Goal: Check status: Check status

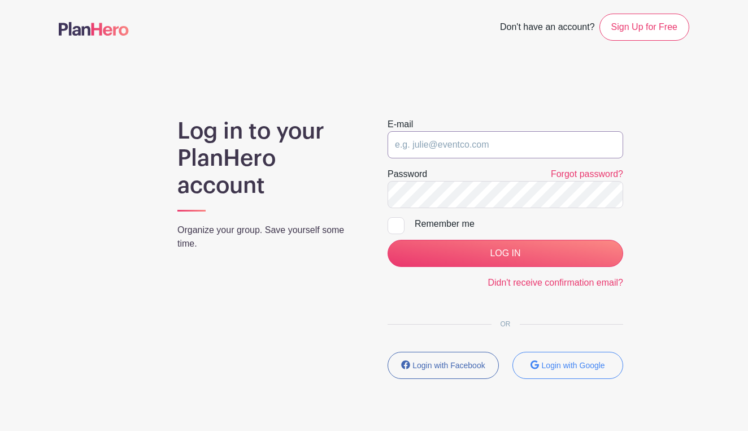
click at [460, 142] on input "email" at bounding box center [506, 144] width 236 height 27
type input "[EMAIL_ADDRESS][DOMAIN_NAME]"
click at [505, 253] on input "LOG IN" at bounding box center [506, 253] width 236 height 27
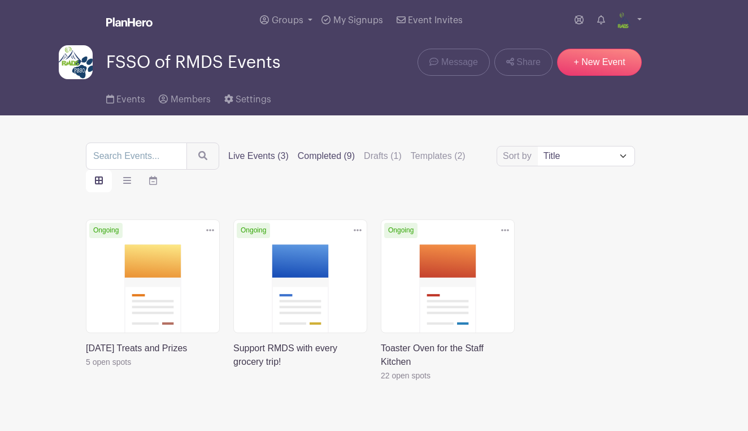
click at [334, 158] on label "Completed (9)" at bounding box center [326, 156] width 57 height 14
click at [0, 0] on input "Completed (9)" at bounding box center [0, 0] width 0 height 0
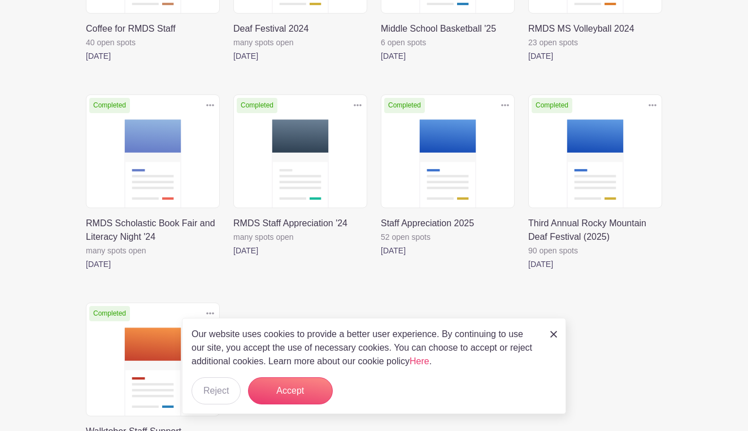
scroll to position [321, 0]
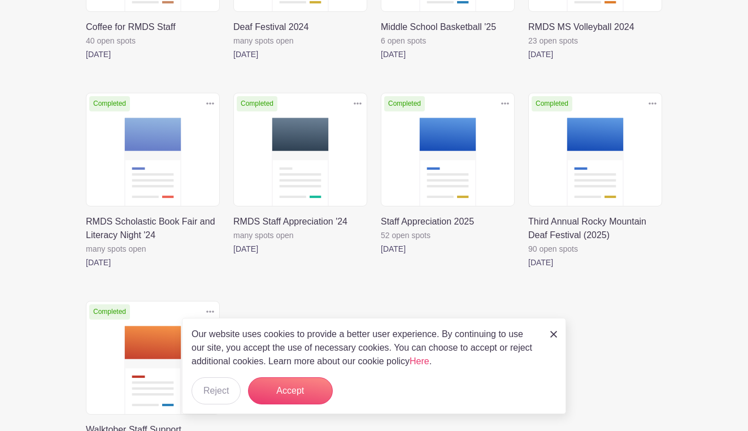
click at [381, 255] on link at bounding box center [381, 255] width 0 height 0
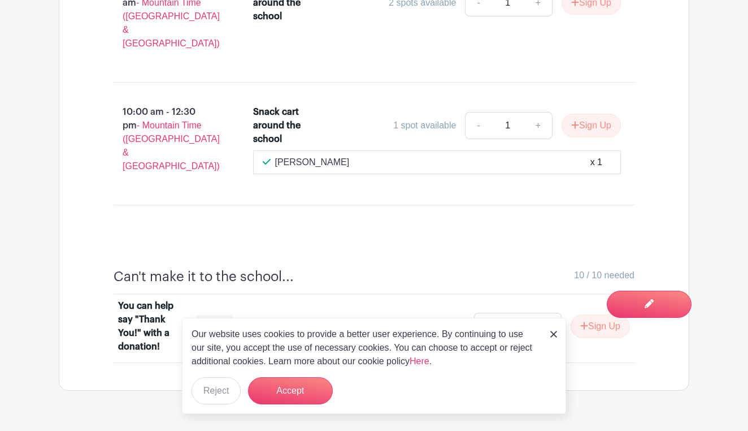
scroll to position [1416, 0]
click at [283, 394] on button "Accept" at bounding box center [290, 390] width 85 height 27
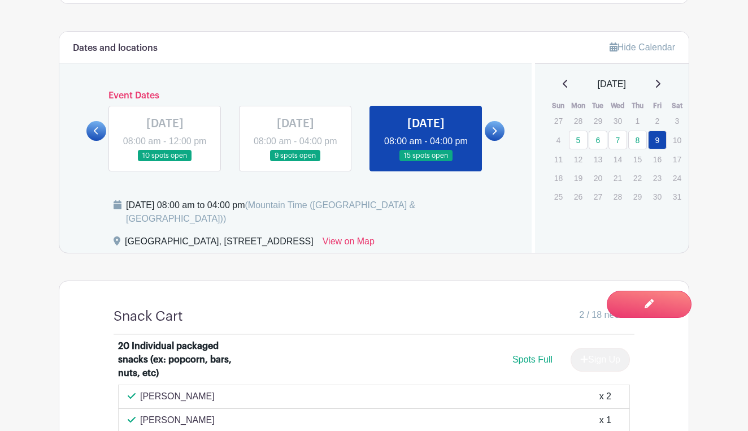
scroll to position [585, 0]
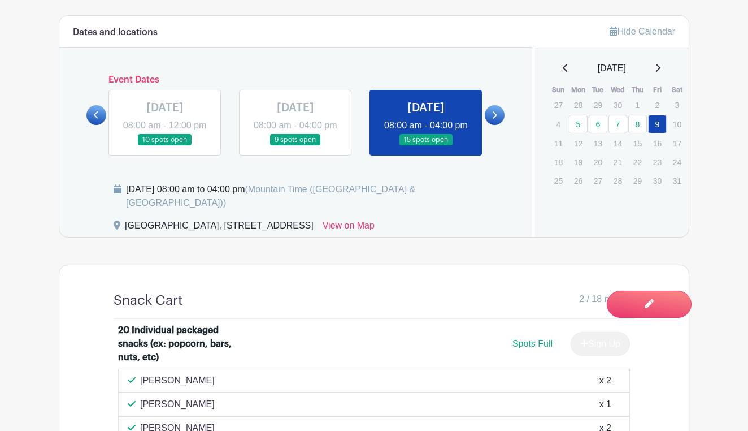
click at [295, 146] on link at bounding box center [295, 146] width 0 height 0
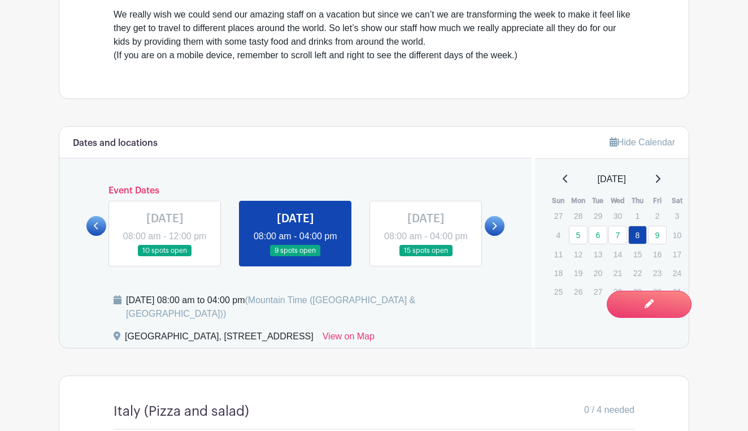
scroll to position [500, 0]
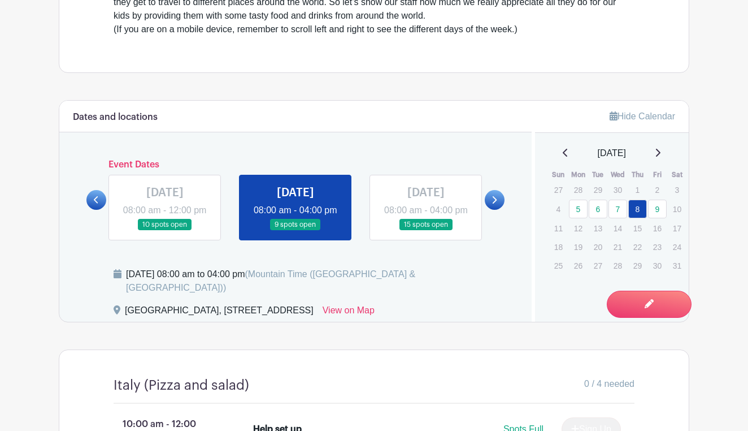
click at [165, 231] on link at bounding box center [165, 231] width 0 height 0
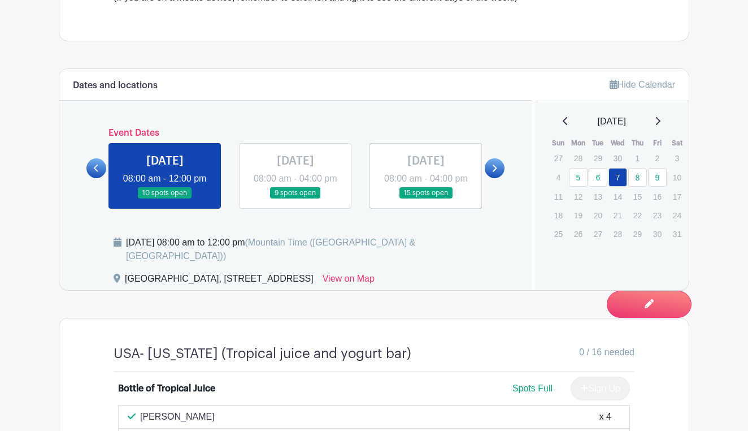
scroll to position [528, 0]
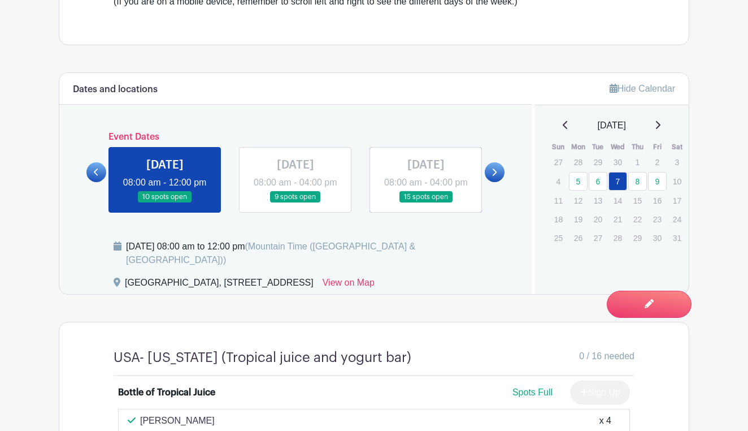
click at [97, 176] on link at bounding box center [96, 172] width 20 height 20
click at [95, 176] on icon at bounding box center [96, 172] width 5 height 8
click at [598, 180] on link "6" at bounding box center [598, 181] width 19 height 19
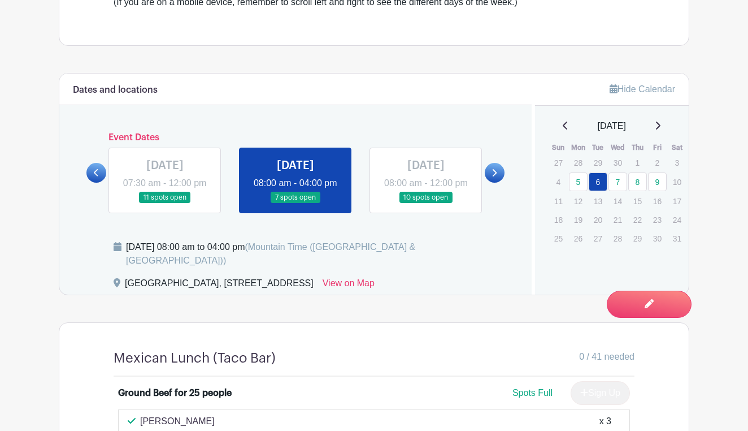
scroll to position [521, 0]
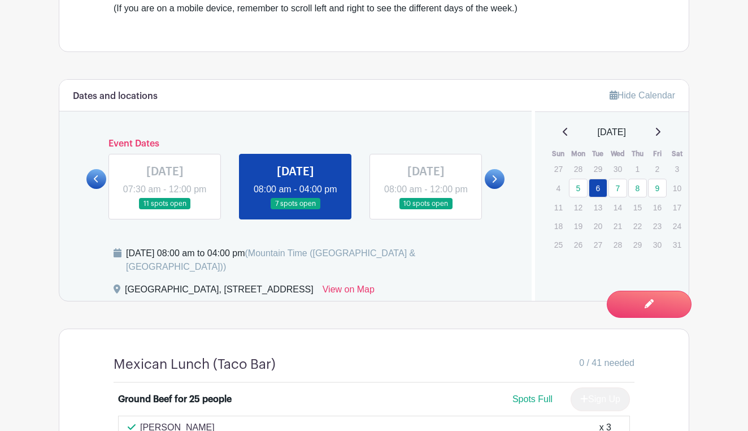
click at [165, 210] on link at bounding box center [165, 210] width 0 height 0
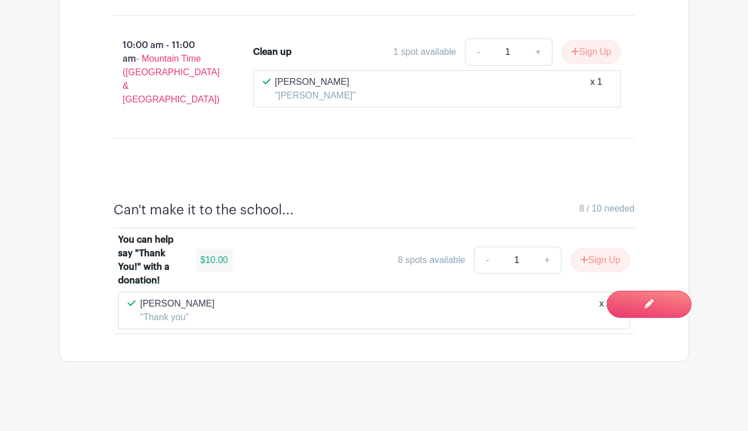
scroll to position [1411, 0]
